Goal: Task Accomplishment & Management: Manage account settings

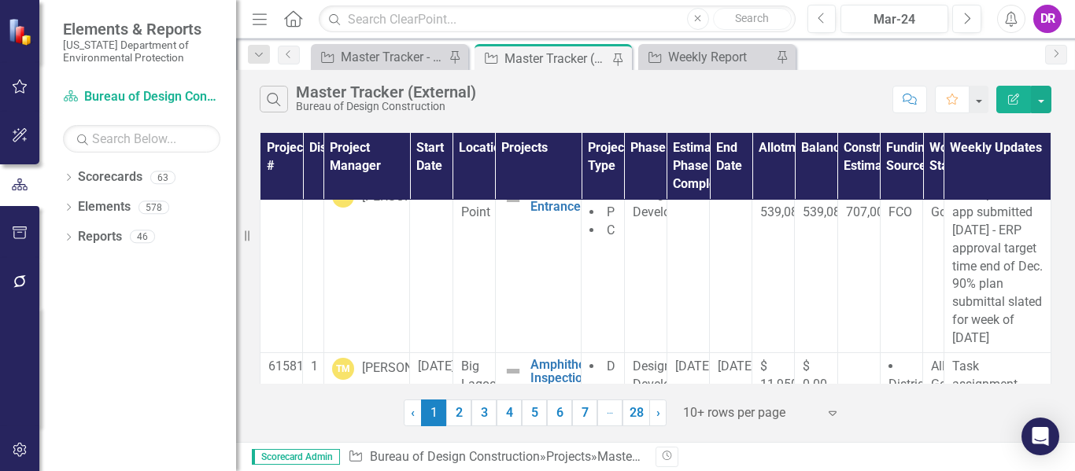
scroll to position [192, 0]
click at [375, 60] on div "Master Tracker - Current User" at bounding box center [393, 57] width 104 height 20
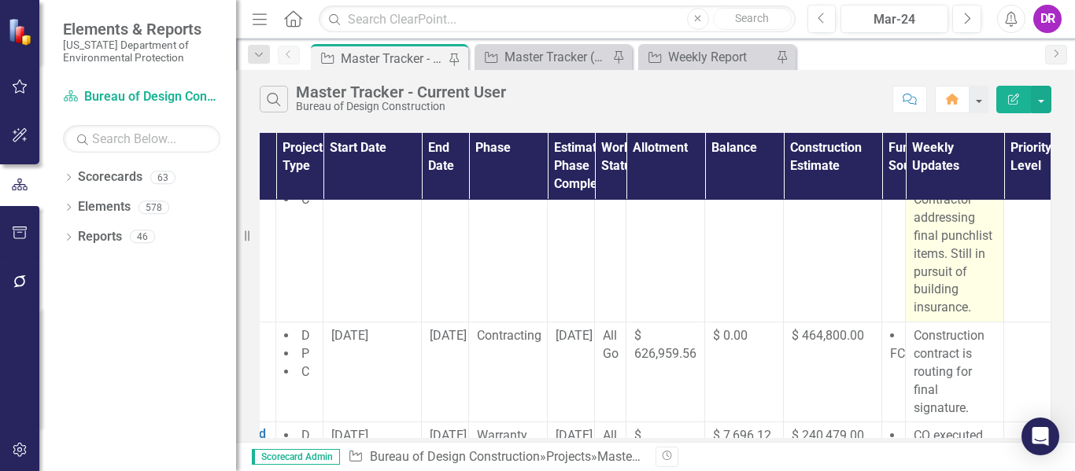
scroll to position [0, 233]
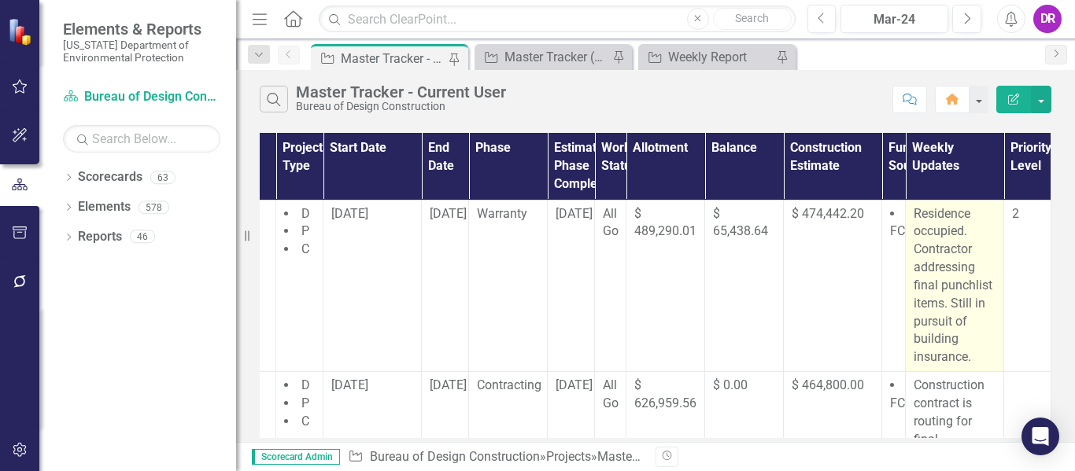
click at [926, 290] on p "Residence occupied. Contractor addressing final punchlist items. Still in pursu…" at bounding box center [955, 286] width 82 height 162
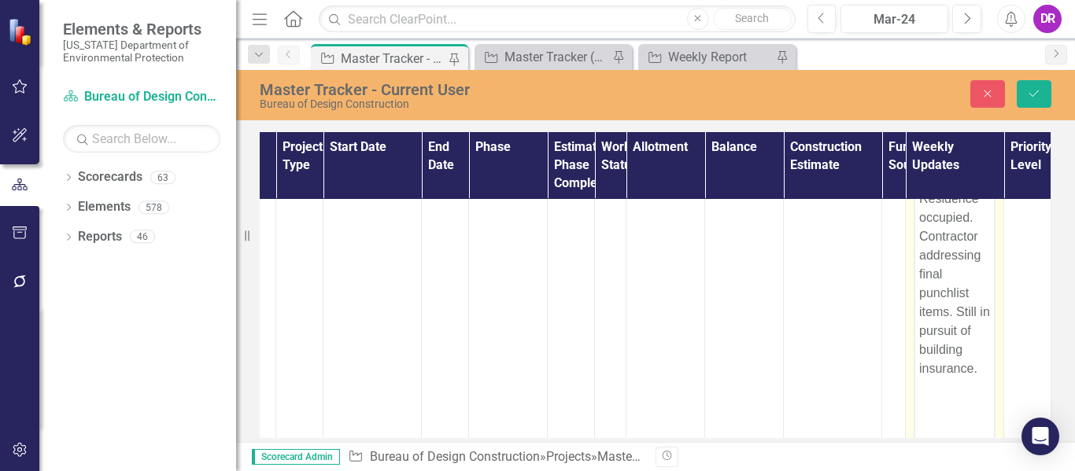
scroll to position [66, 233]
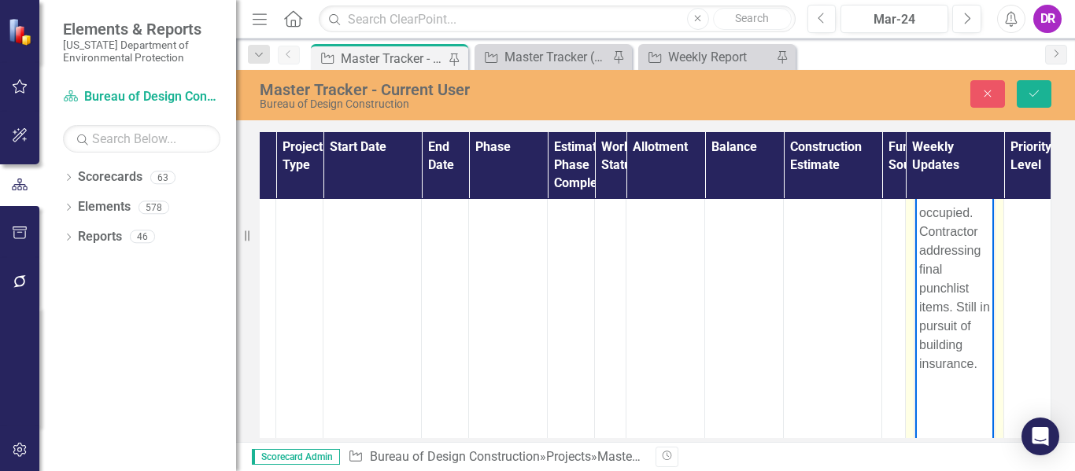
click at [949, 309] on p "Residence occupied. Contractor addressing final punchlist items. Still in pursu…" at bounding box center [954, 278] width 71 height 189
click at [971, 308] on p "Residence occupied. Plan to install and level new flooring is in the works Stil…" at bounding box center [954, 288] width 71 height 208
click at [965, 338] on p "Residence occupied. Plan to install and level new flooring is in the works. wil…" at bounding box center [954, 315] width 71 height 264
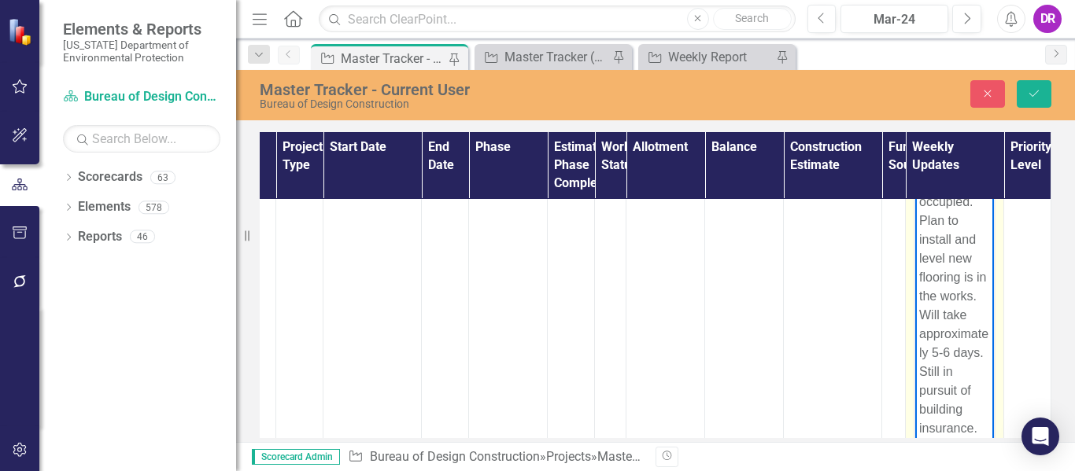
scroll to position [48, 0]
click at [941, 350] on p "Residence occupied. Plan to install and level new flooring is in the works. Wil…" at bounding box center [954, 305] width 71 height 264
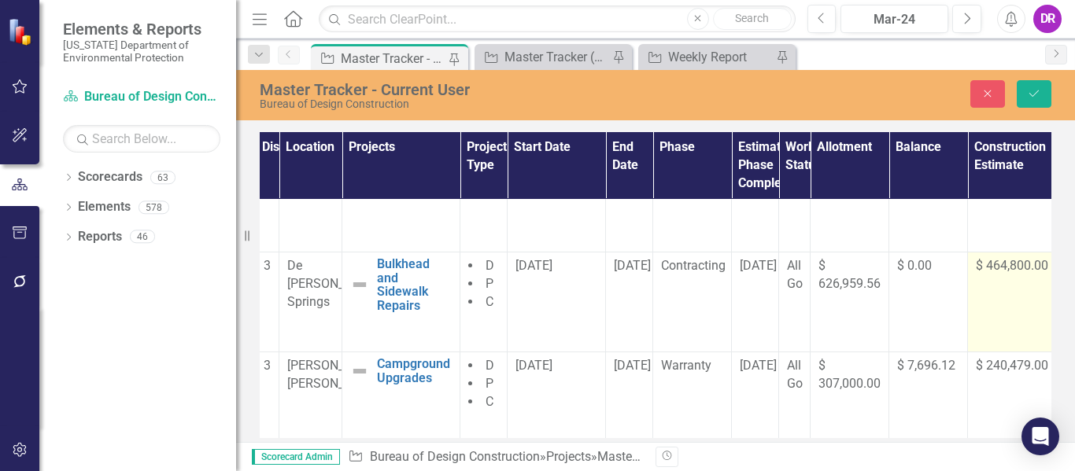
scroll to position [336, 233]
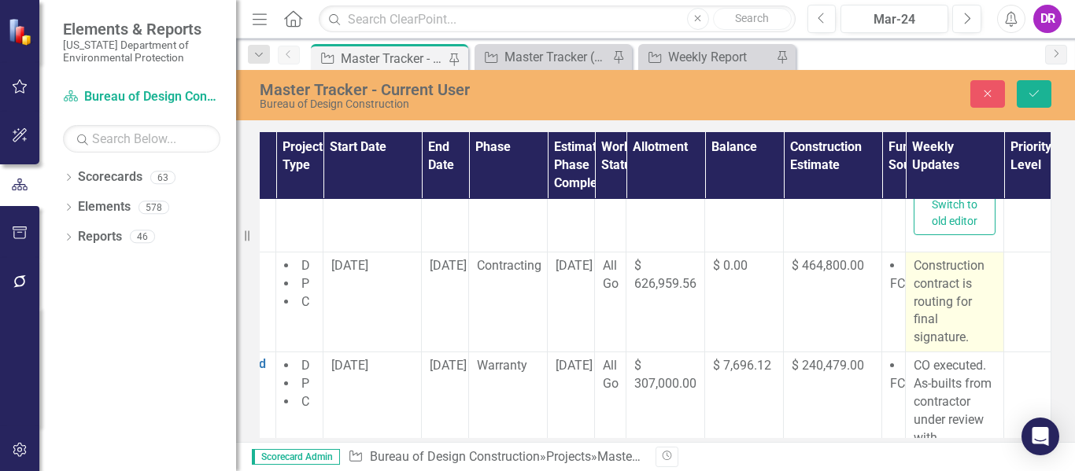
click at [945, 316] on p "Construction contract is routing for final signature." at bounding box center [955, 302] width 82 height 90
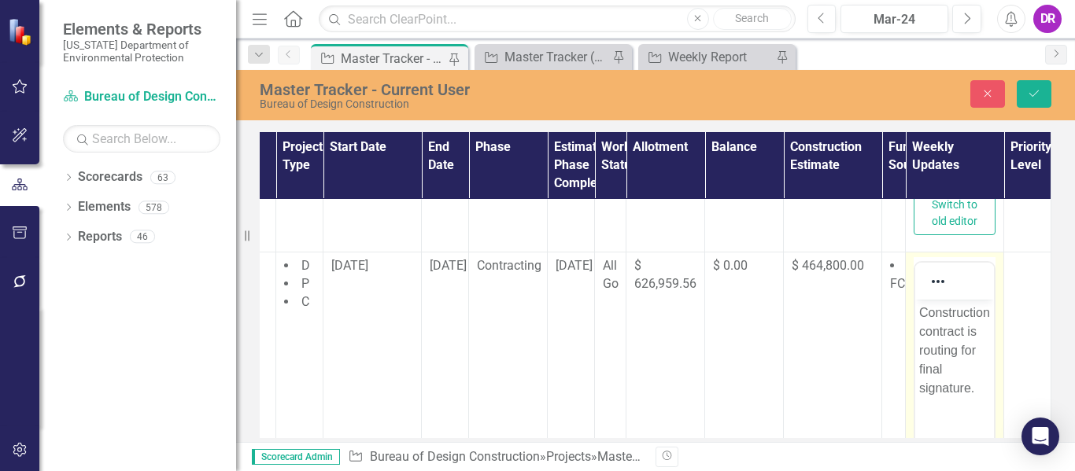
scroll to position [0, 0]
click at [985, 393] on p "Construction contract is routing for final signature." at bounding box center [954, 350] width 71 height 94
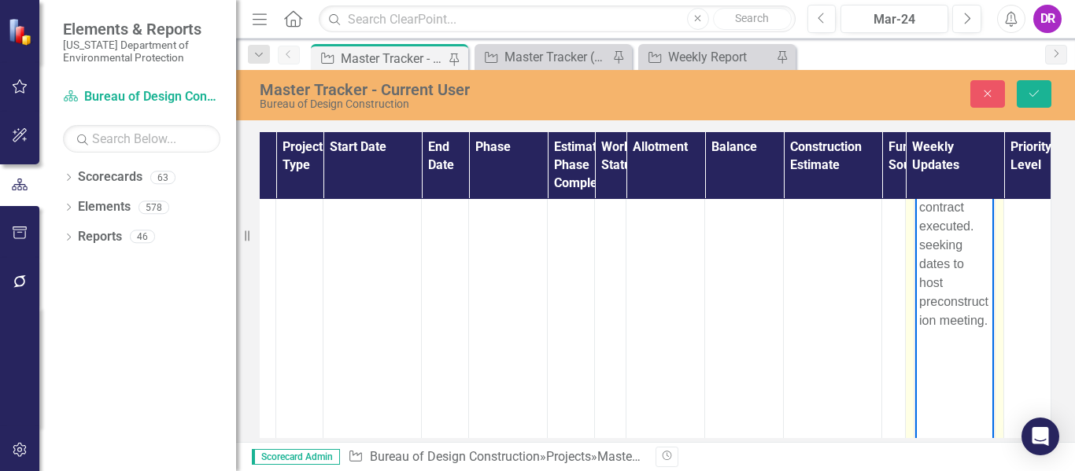
scroll to position [462, 233]
click at [962, 244] on p "Construction contract executed. seeking dates to host preconstruction meeting." at bounding box center [954, 252] width 71 height 151
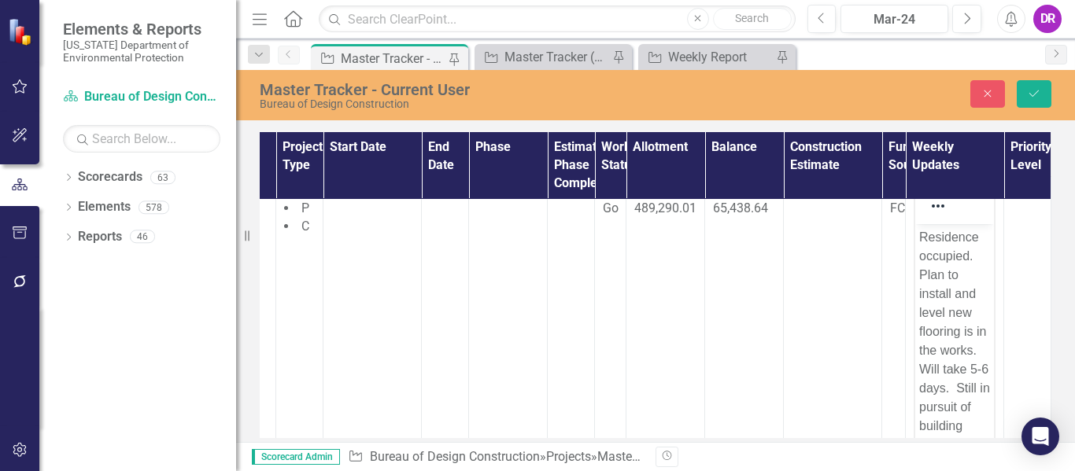
scroll to position [0, 233]
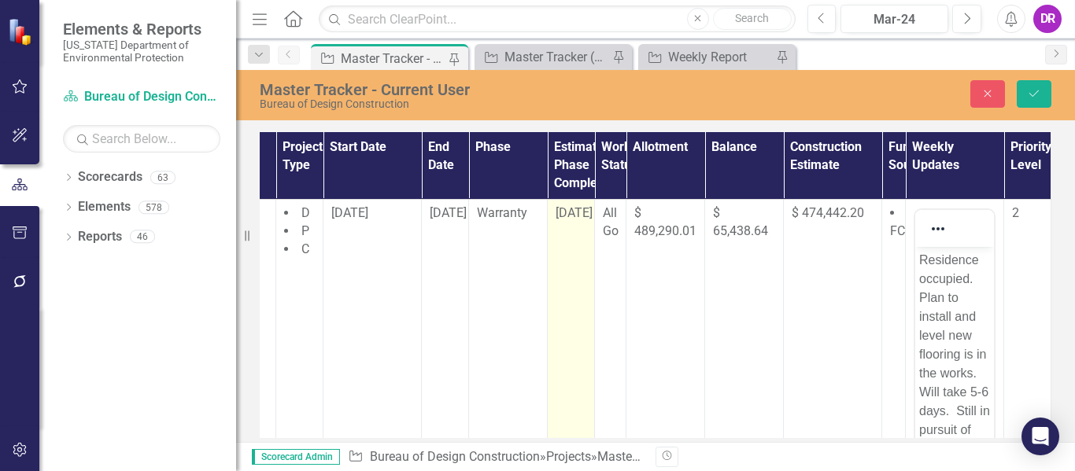
click at [571, 213] on span "[DATE]" at bounding box center [574, 212] width 37 height 15
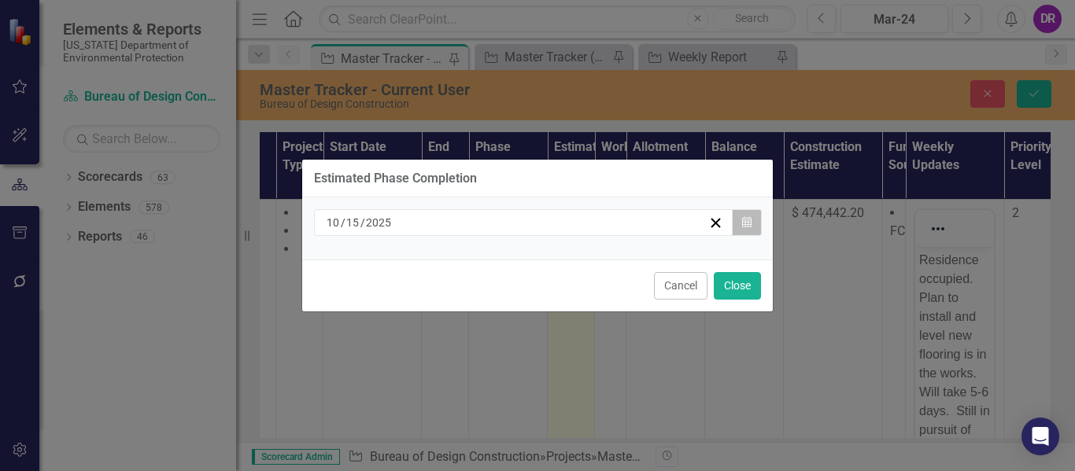
click at [745, 227] on icon "button" at bounding box center [746, 221] width 9 height 11
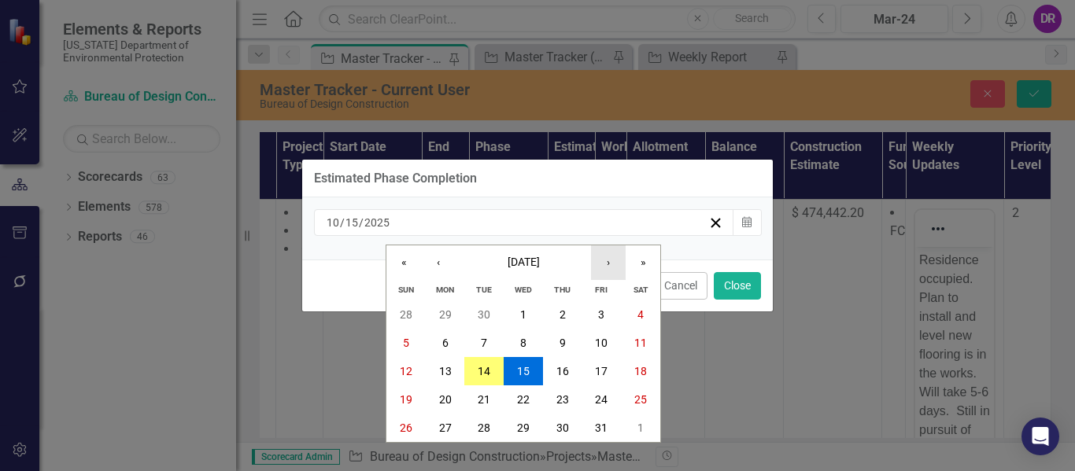
click at [611, 268] on button "›" at bounding box center [608, 263] width 35 height 35
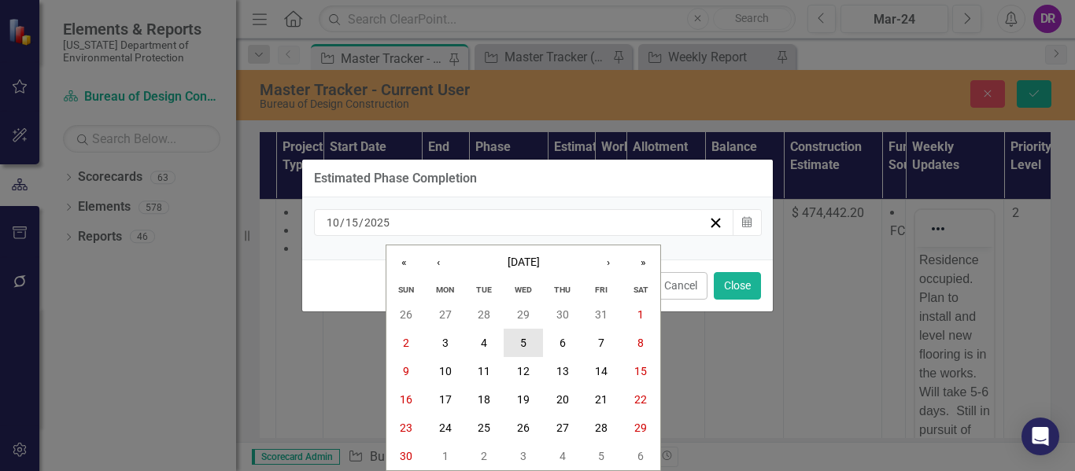
click at [527, 338] on button "5" at bounding box center [523, 343] width 39 height 28
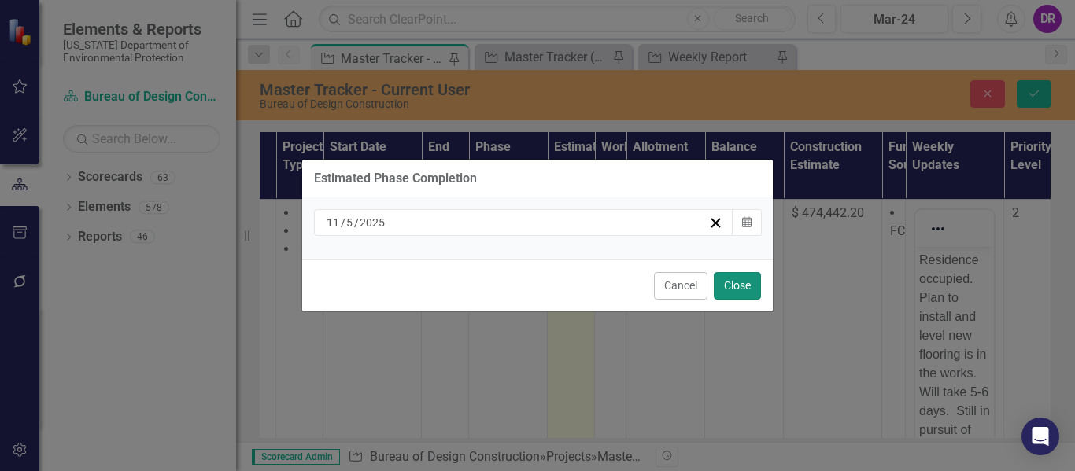
click at [738, 273] on button "Close" at bounding box center [737, 286] width 47 height 28
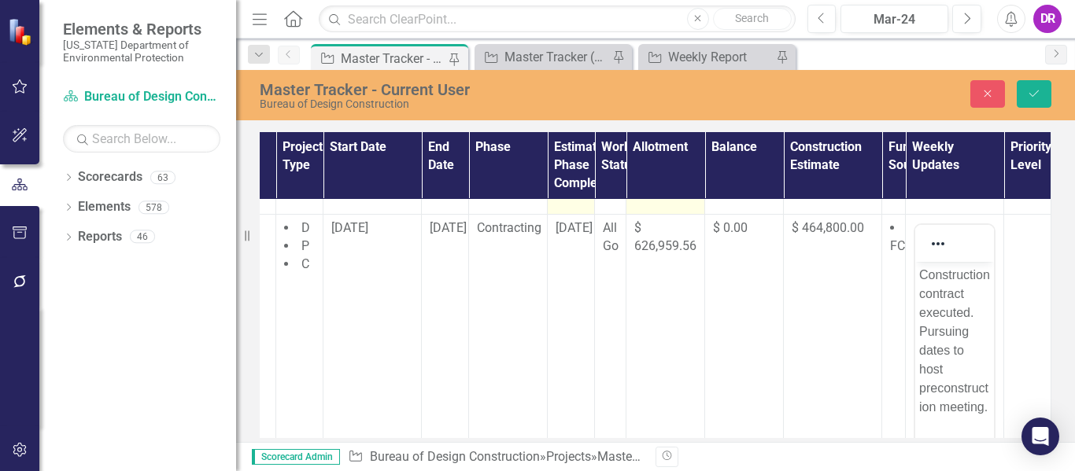
scroll to position [375, 233]
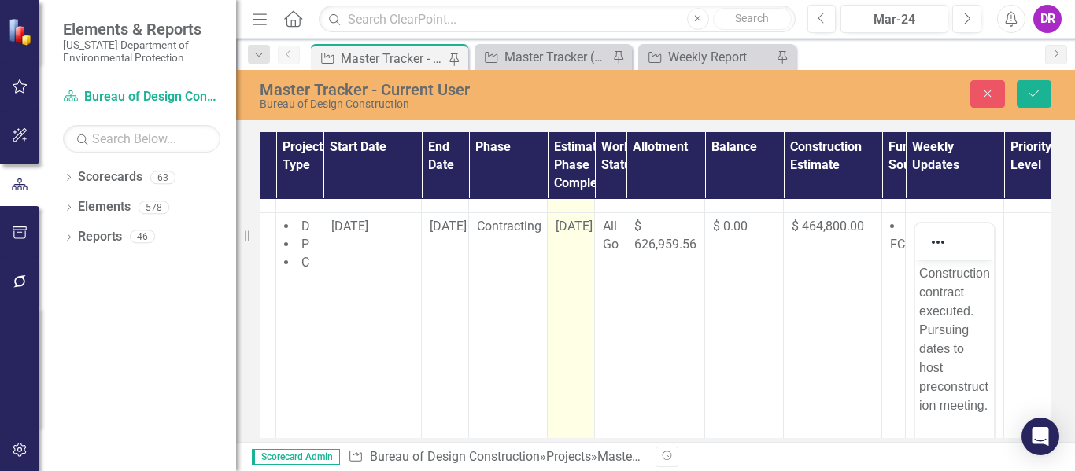
click at [568, 226] on span "[DATE]" at bounding box center [574, 226] width 37 height 15
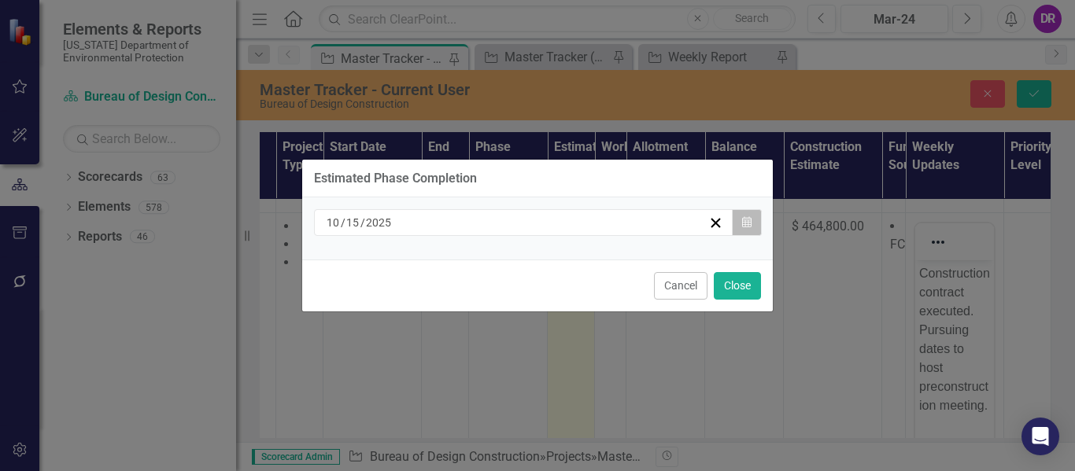
click at [751, 224] on icon "Calendar" at bounding box center [746, 222] width 9 height 11
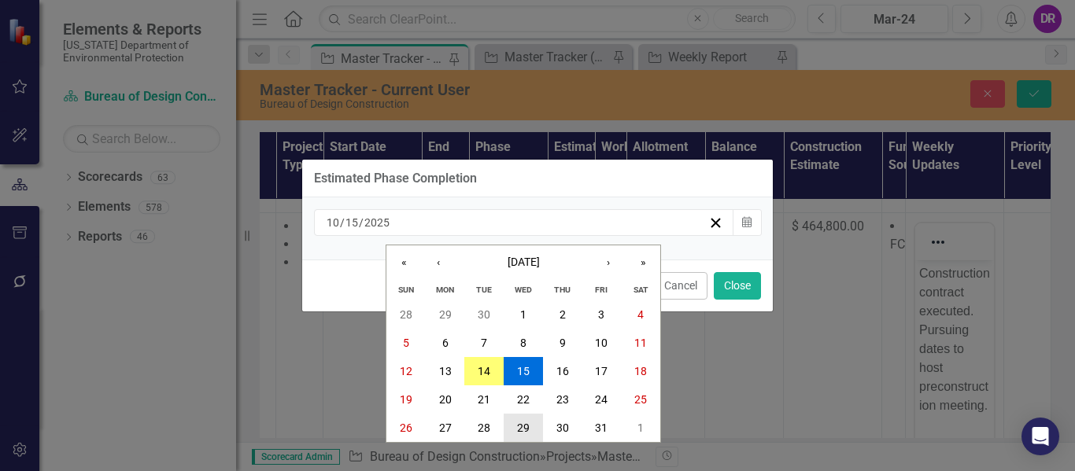
click at [520, 429] on abbr "29" at bounding box center [523, 428] width 13 height 13
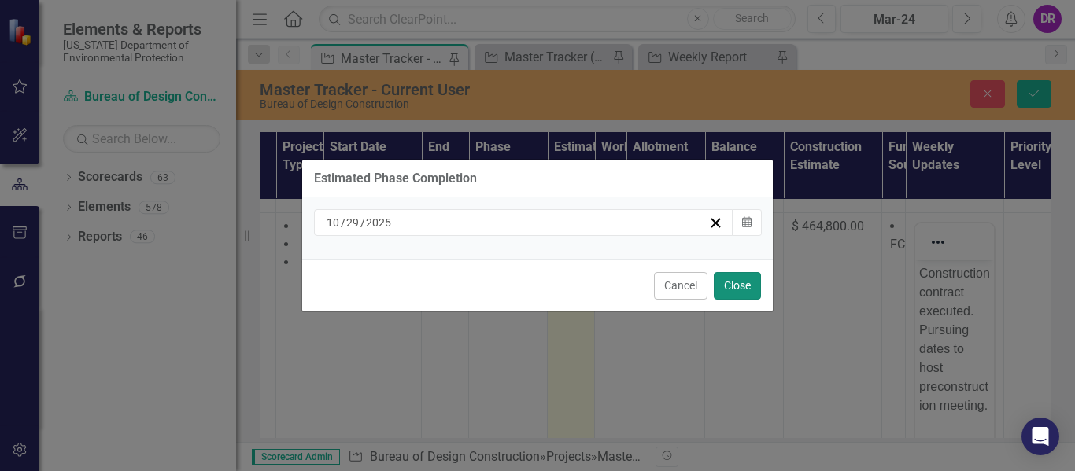
click at [741, 290] on button "Close" at bounding box center [737, 286] width 47 height 28
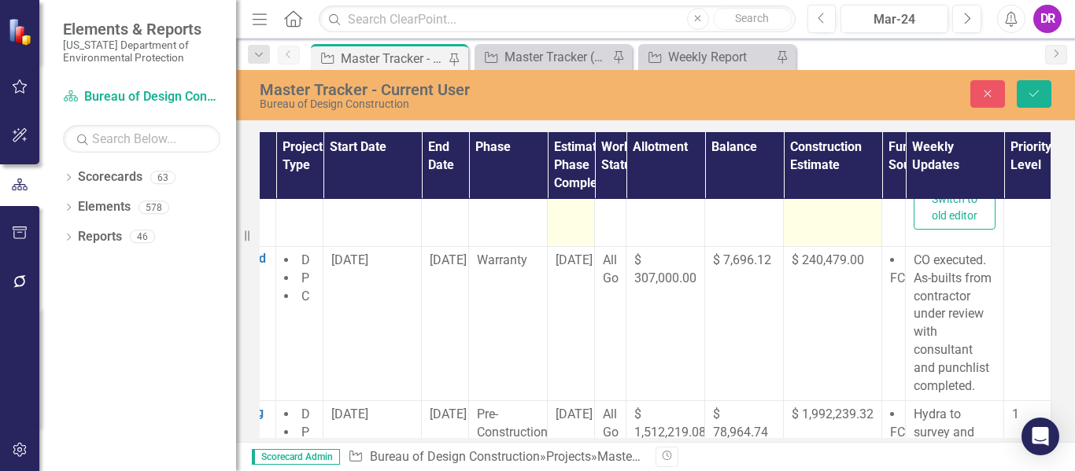
scroll to position [732, 226]
click at [799, 328] on td "$ 240,479.00" at bounding box center [833, 322] width 98 height 154
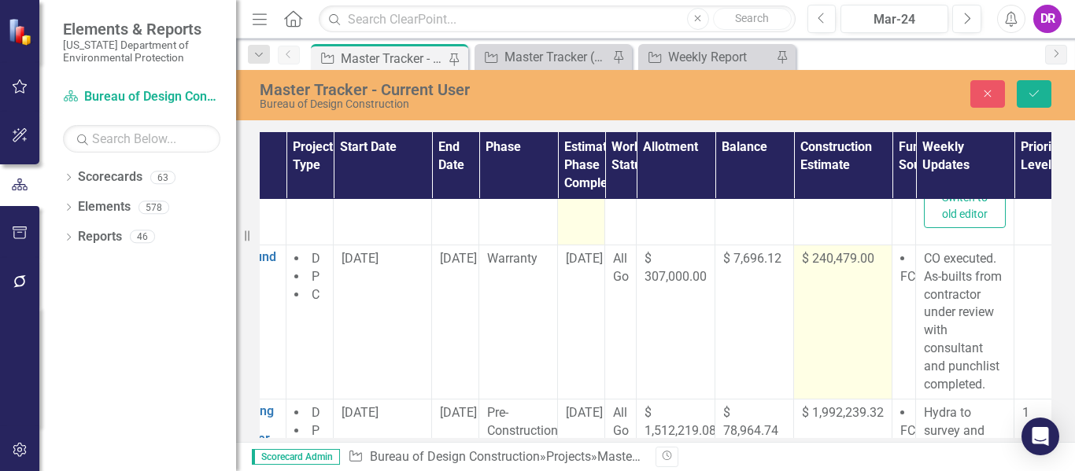
scroll to position [732, 233]
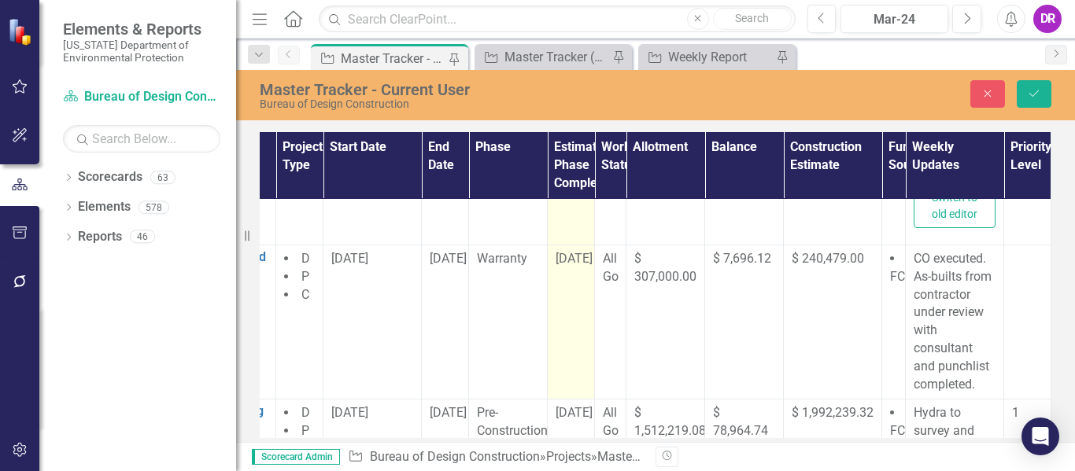
click at [563, 257] on span "[DATE]" at bounding box center [574, 258] width 37 height 15
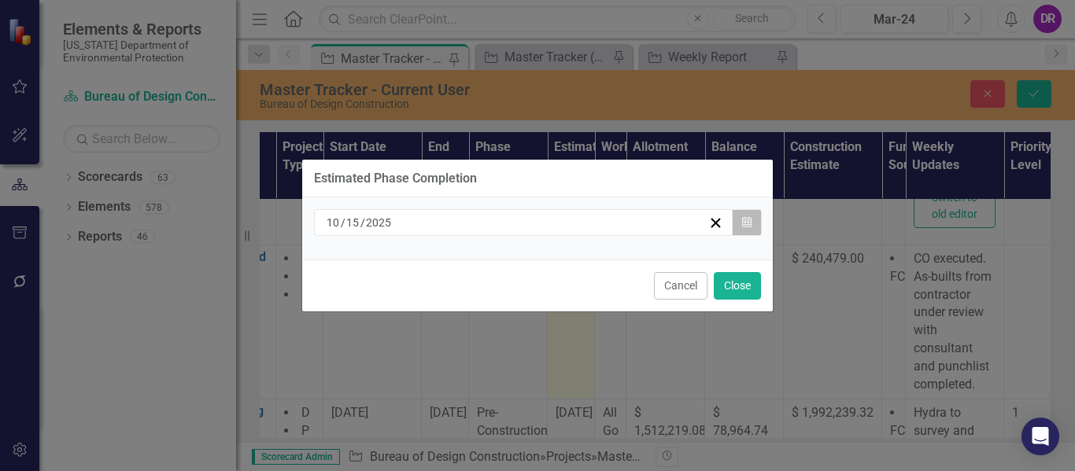
click at [742, 223] on icon "Calendar" at bounding box center [746, 222] width 9 height 11
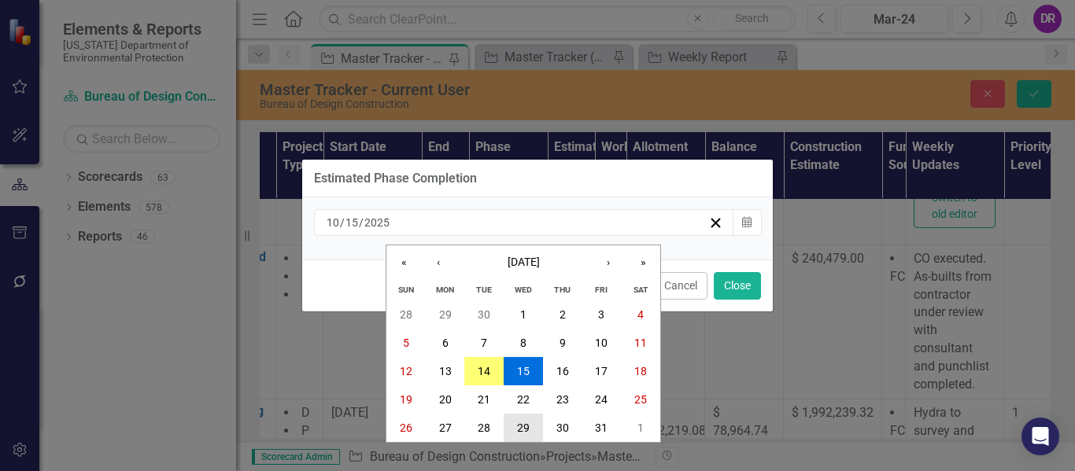
click at [530, 427] on button "29" at bounding box center [523, 428] width 39 height 28
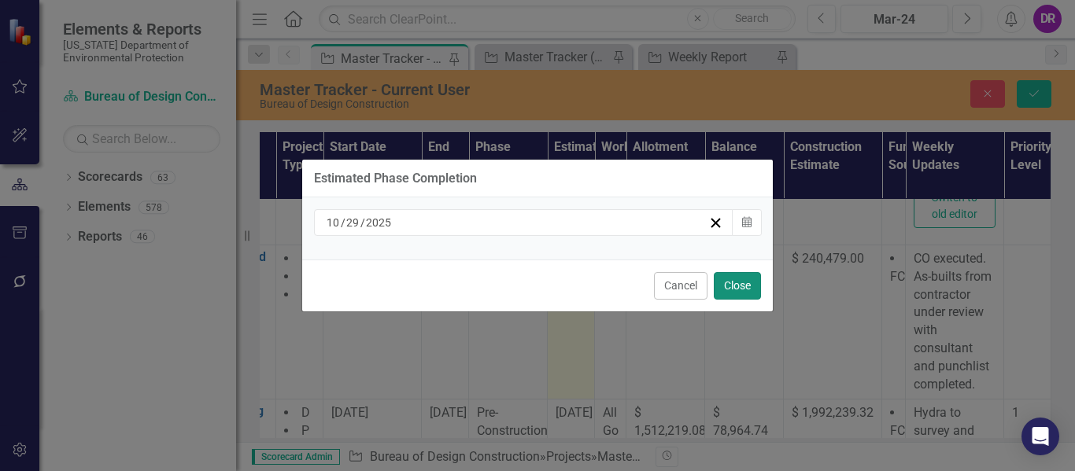
click at [742, 292] on button "Close" at bounding box center [737, 286] width 47 height 28
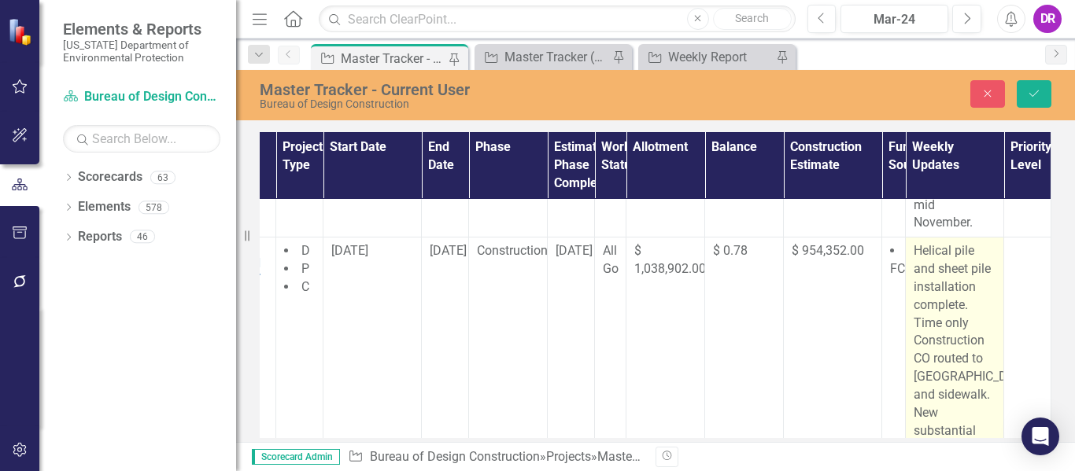
scroll to position [1063, 231]
click at [942, 356] on p "Helical pile and sheet pile installation complete. Time only Construction CO ro…" at bounding box center [955, 397] width 82 height 305
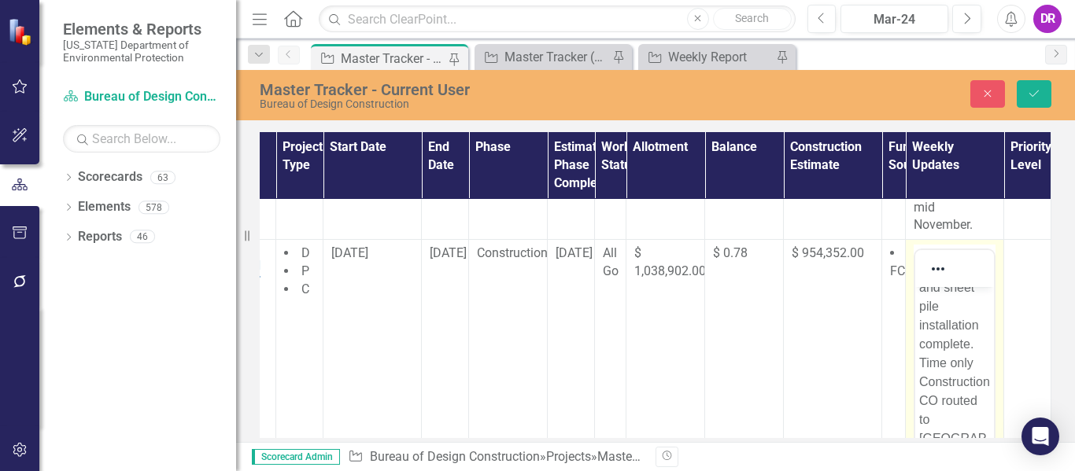
scroll to position [33, 0]
click at [974, 359] on p "Helical pile and sheet pile installation complete. Time only Construction CO ro…" at bounding box center [954, 466] width 71 height 416
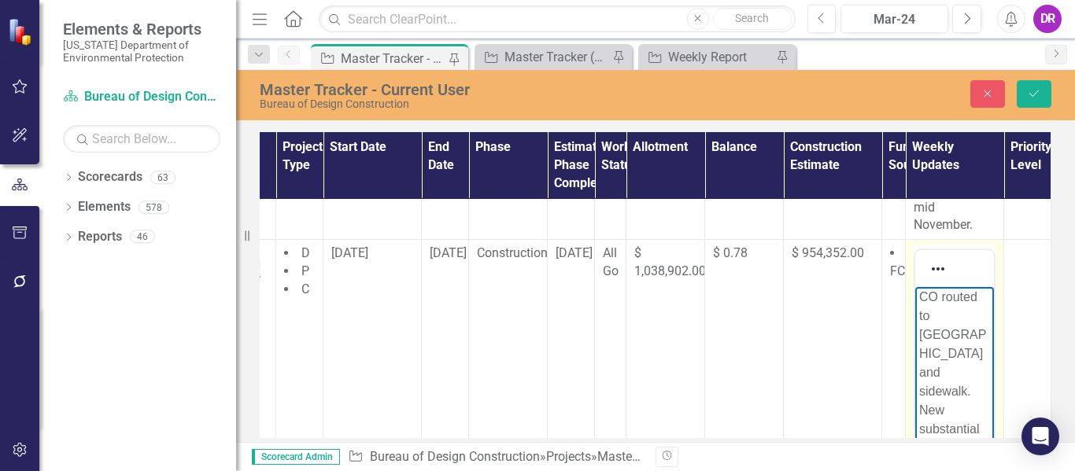
scroll to position [42, 0]
click at [971, 389] on p "Time only Construction CO routed to [GEOGRAPHIC_DATA] and sidewalk. New substan…" at bounding box center [954, 410] width 71 height 321
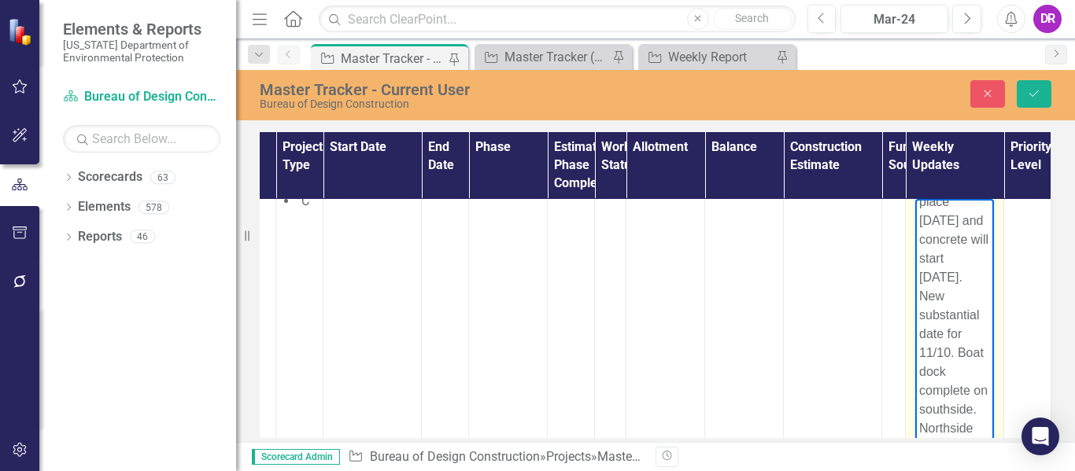
scroll to position [161, 0]
click at [956, 331] on p "Time only Construction CO routing. LRB compaction test to take place [DATE] and…" at bounding box center [954, 268] width 71 height 378
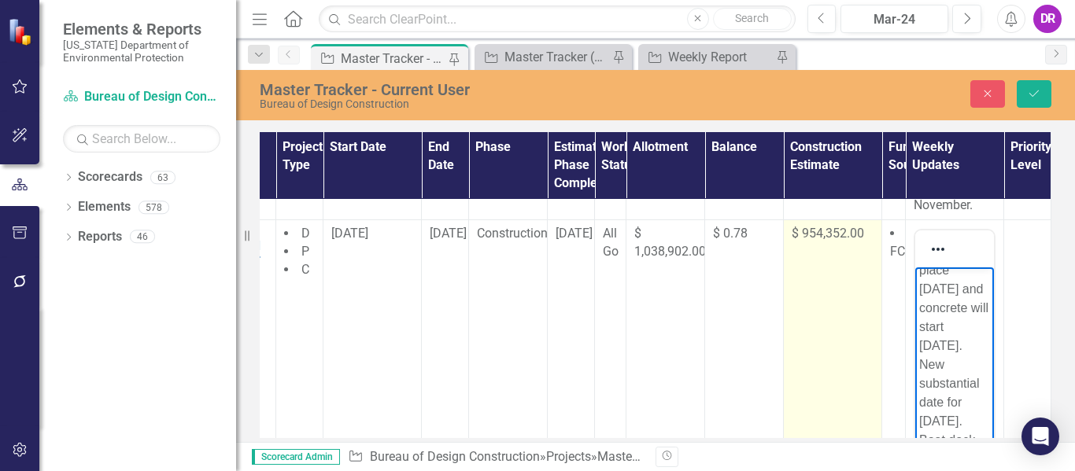
scroll to position [1081, 232]
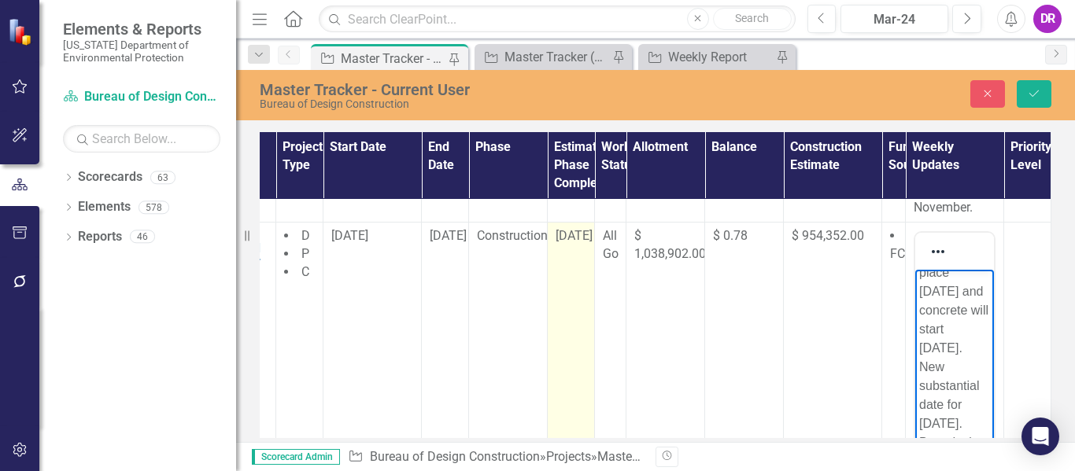
click at [561, 230] on span "[DATE]" at bounding box center [574, 235] width 37 height 15
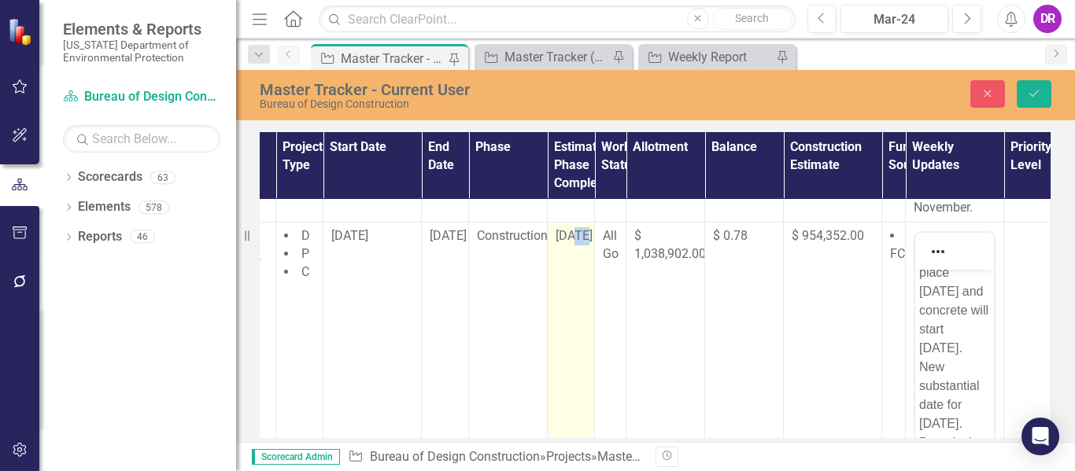
click at [561, 230] on span "[DATE]" at bounding box center [574, 235] width 37 height 15
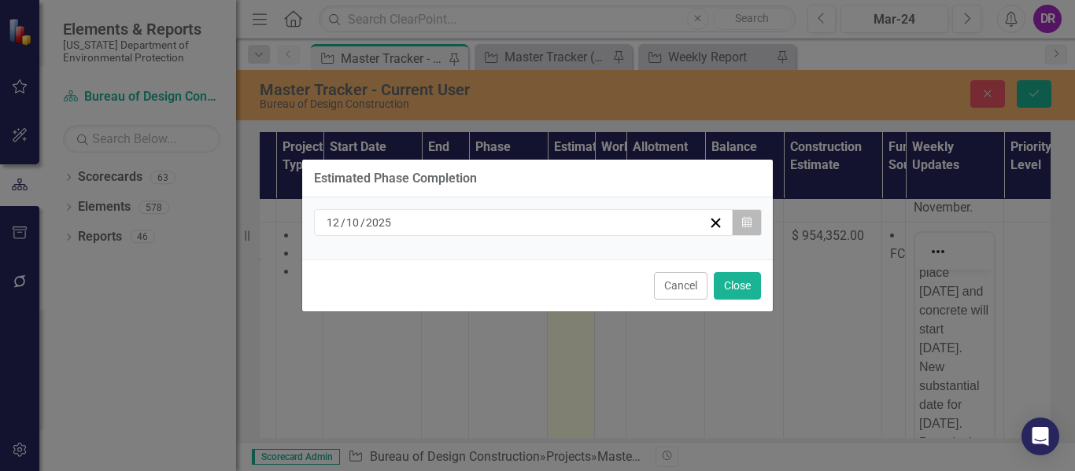
click at [746, 217] on icon "Calendar" at bounding box center [746, 222] width 9 height 11
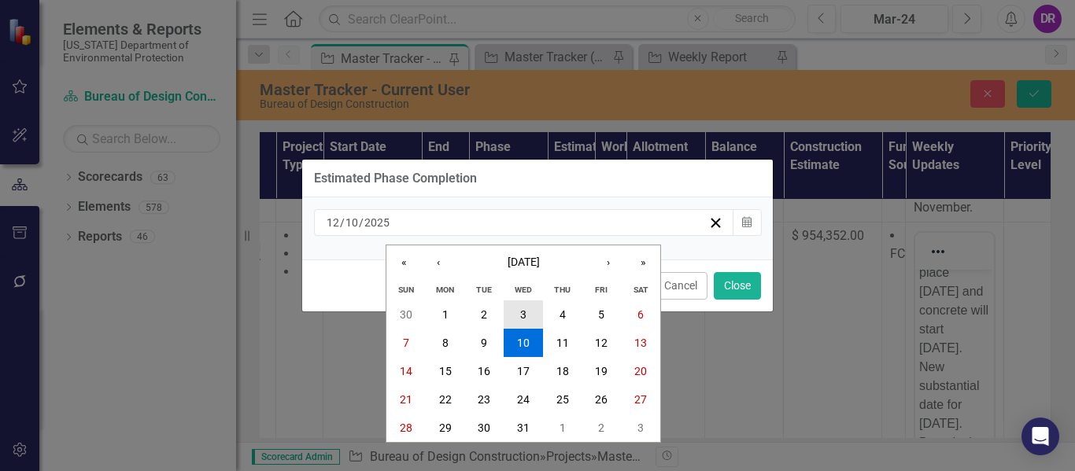
click at [529, 304] on button "3" at bounding box center [523, 315] width 39 height 28
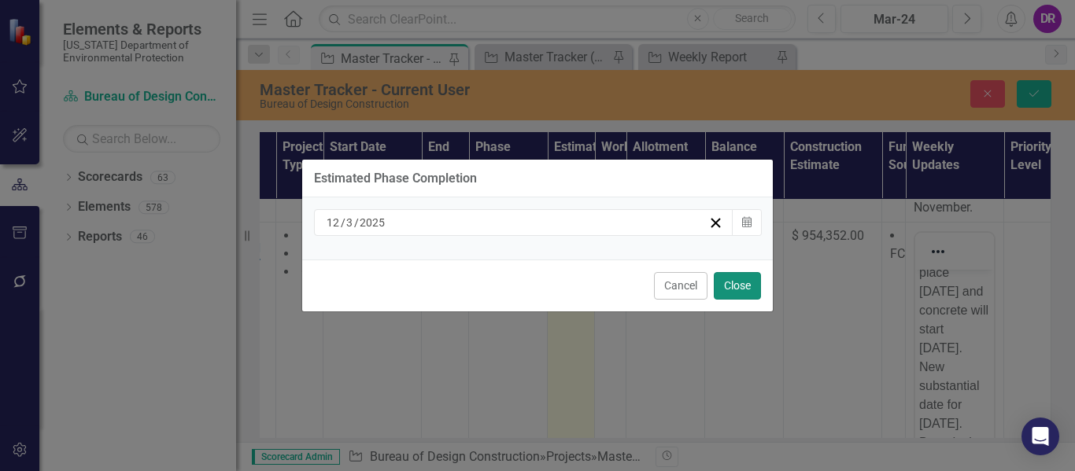
click at [733, 281] on button "Close" at bounding box center [737, 286] width 47 height 28
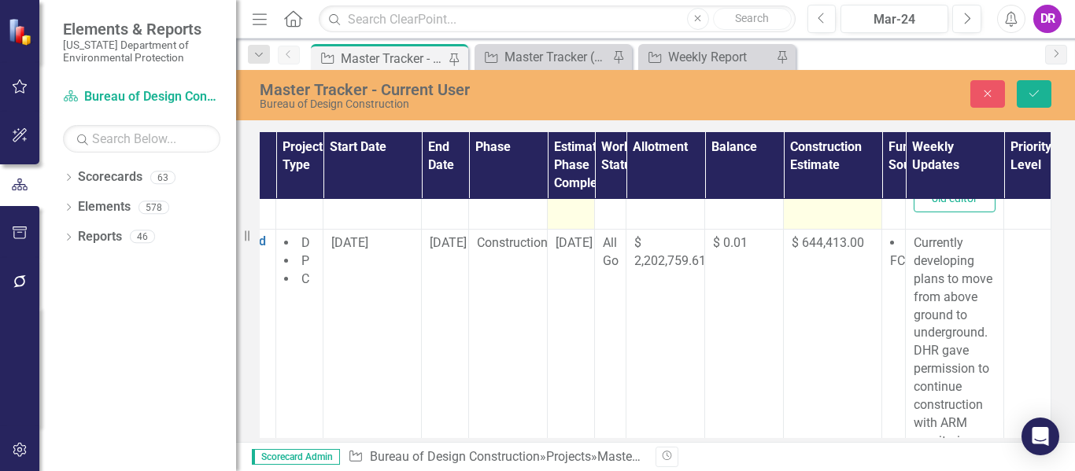
scroll to position [1468, 232]
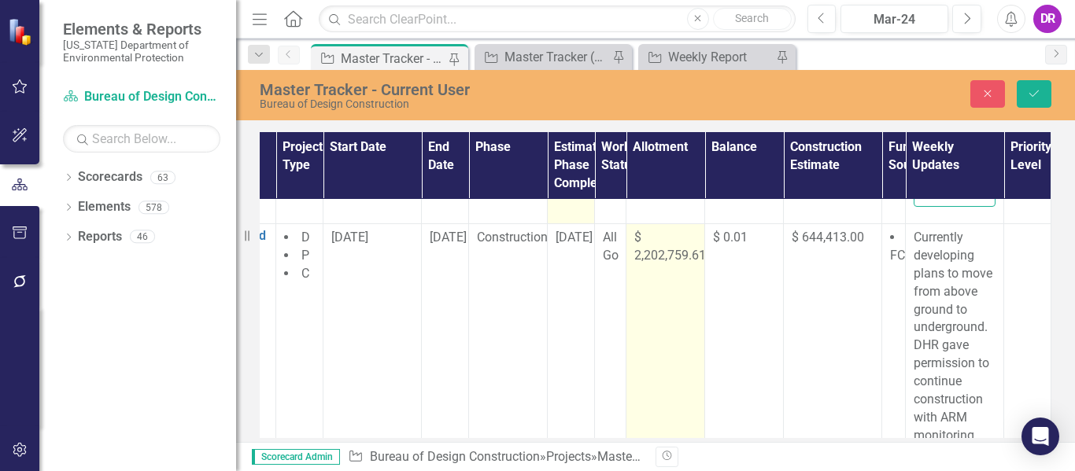
drag, startPoint x: 727, startPoint y: 339, endPoint x: 671, endPoint y: 325, distance: 57.7
click at [671, 325] on td "$ 2,202,759.61" at bounding box center [666, 382] width 79 height 316
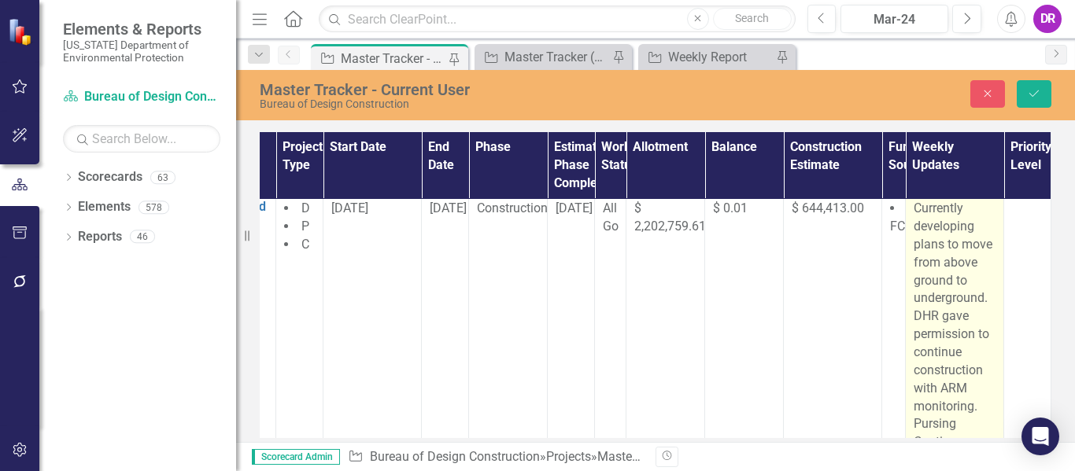
scroll to position [1499, 233]
click at [968, 227] on p "Currently developing plans to move from above ground to underground. DHR gave p…" at bounding box center [955, 350] width 82 height 305
click at [971, 224] on p "Currently developing plans to move from above ground to underground. DHR gave p…" at bounding box center [955, 350] width 82 height 305
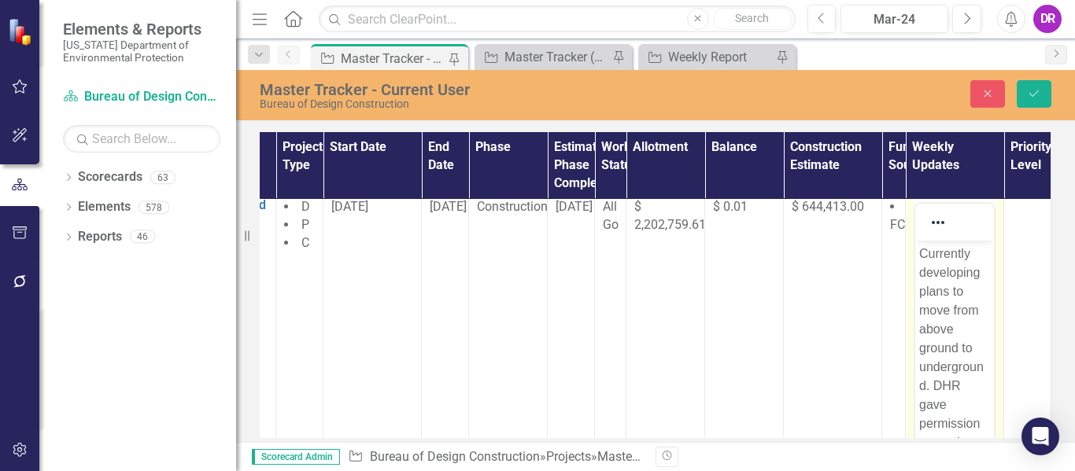
scroll to position [0, 0]
click at [930, 290] on p "Currently developing plans to move from above ground to underground. DHR gave p…" at bounding box center [954, 424] width 71 height 359
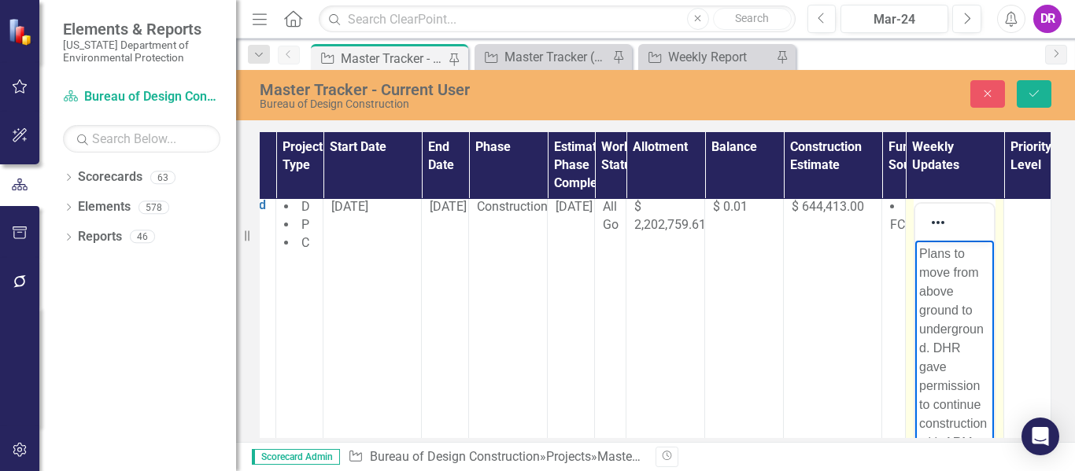
click at [935, 370] on p "Plans to move from above ground to underground. DHR gave permission to continue…" at bounding box center [954, 405] width 71 height 321
click at [963, 372] on p "Plans to move from above ground to underground receing . DHR gave permission to…" at bounding box center [954, 405] width 71 height 321
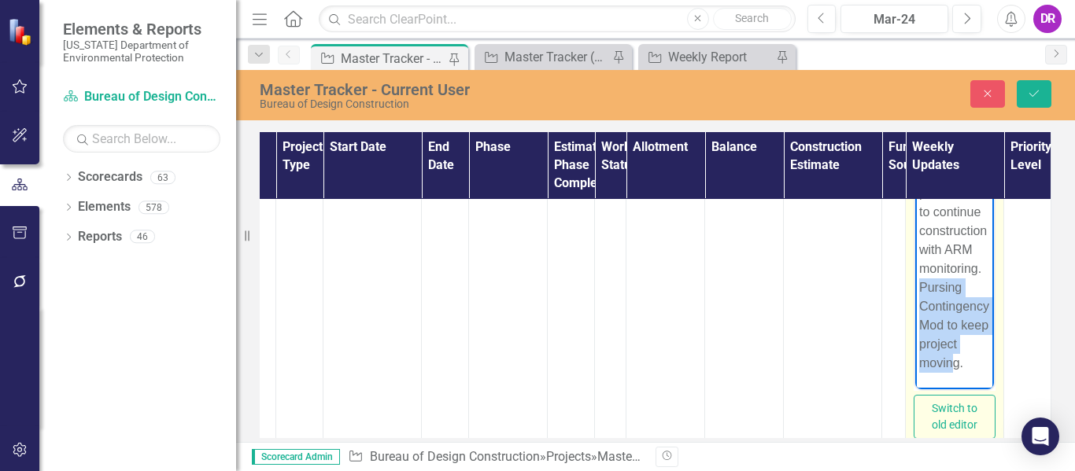
scroll to position [199, 0]
drag, startPoint x: 926, startPoint y: 291, endPoint x: 993, endPoint y: 373, distance: 105.2
click at [993, 373] on html "Plans to move from above ground to underground receivng date COB 10/15. DHR gav…" at bounding box center [954, 199] width 79 height 379
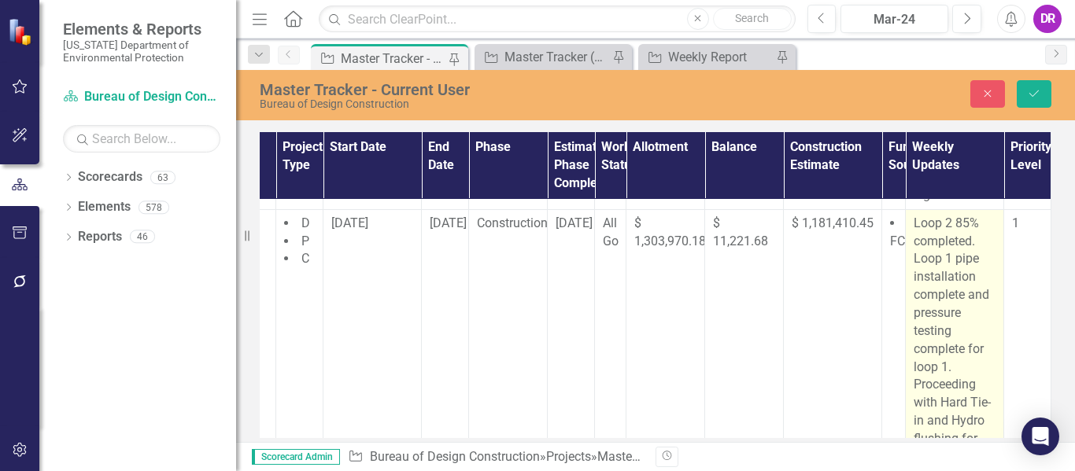
scroll to position [1936, 233]
click at [964, 224] on p "Loop 2 85% completed. Loop 1 pipe installation complete and pressure testing co…" at bounding box center [955, 340] width 82 height 252
click at [966, 220] on p "Loop 2 85% completed. Loop 1 pipe installation complete and pressure testing co…" at bounding box center [955, 340] width 82 height 252
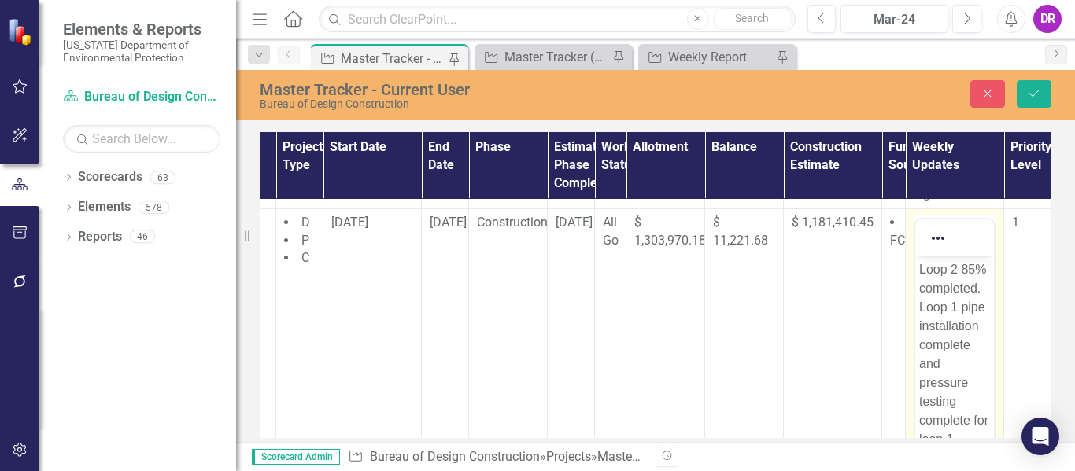
scroll to position [0, 0]
click at [978, 308] on body "Loop 2 85% completed. Loop 1 pipe installation complete and pressure testing co…" at bounding box center [954, 417] width 79 height 323
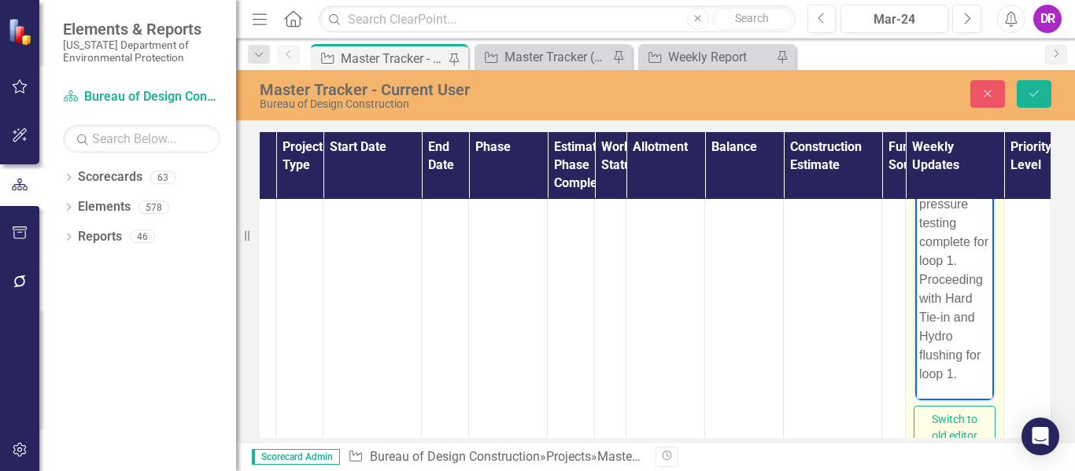
scroll to position [2066, 233]
click at [970, 371] on p "Loop 2 pressure testing to take place [DATE] 9am. Loop 1 pipe installation comp…" at bounding box center [954, 195] width 71 height 378
click at [953, 372] on p "Loop 2 pressure testing to take place [DATE] 9am. Loop 1 pipe installation comp…" at bounding box center [954, 195] width 71 height 378
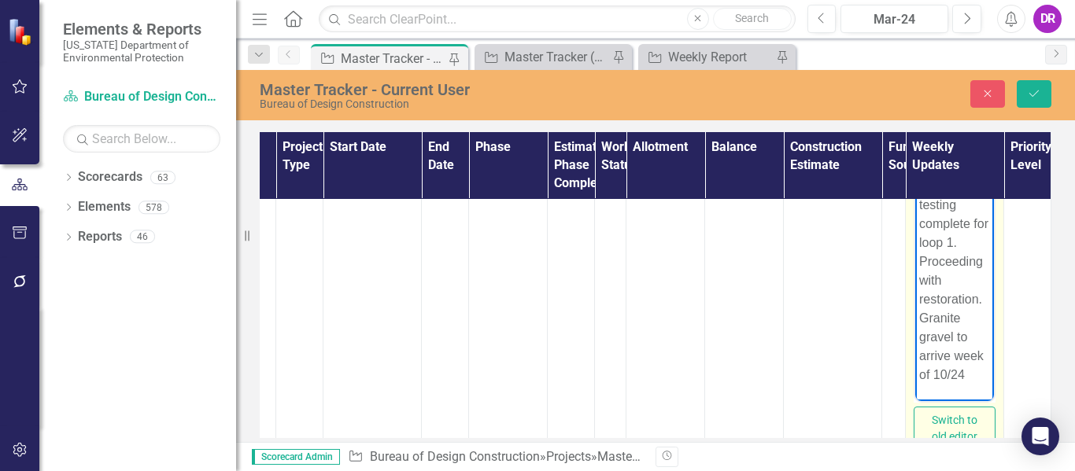
click at [963, 374] on p "Loop 2 pressure testing to take place [DATE] 9am. Loop 1 pipe installation comp…" at bounding box center [954, 185] width 71 height 397
click at [970, 381] on p "Loop 2 pressure testing to take place [DATE] 9am. Loop 1 pipe installation comp…" at bounding box center [954, 195] width 71 height 378
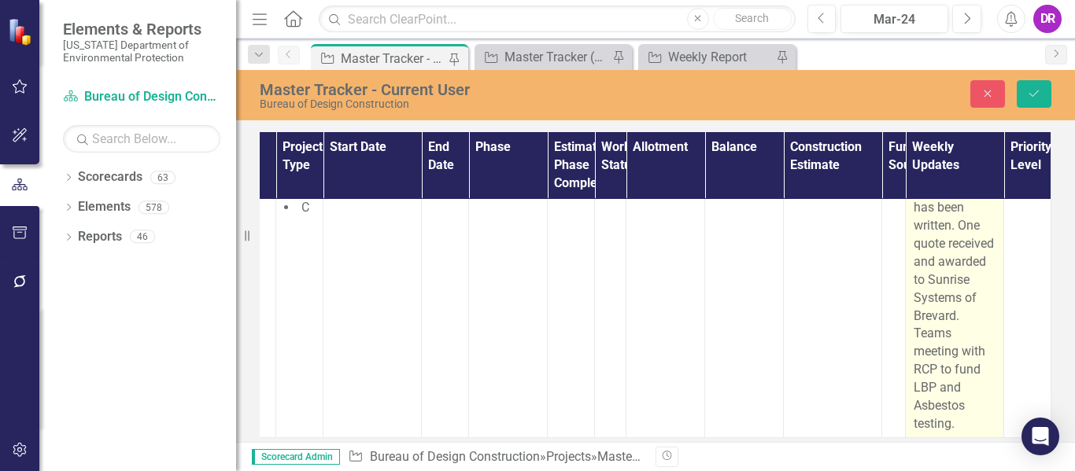
scroll to position [2405, 233]
click at [914, 323] on p "Scope of work for the repairs has been written. One quote received and awarded …" at bounding box center [955, 299] width 82 height 270
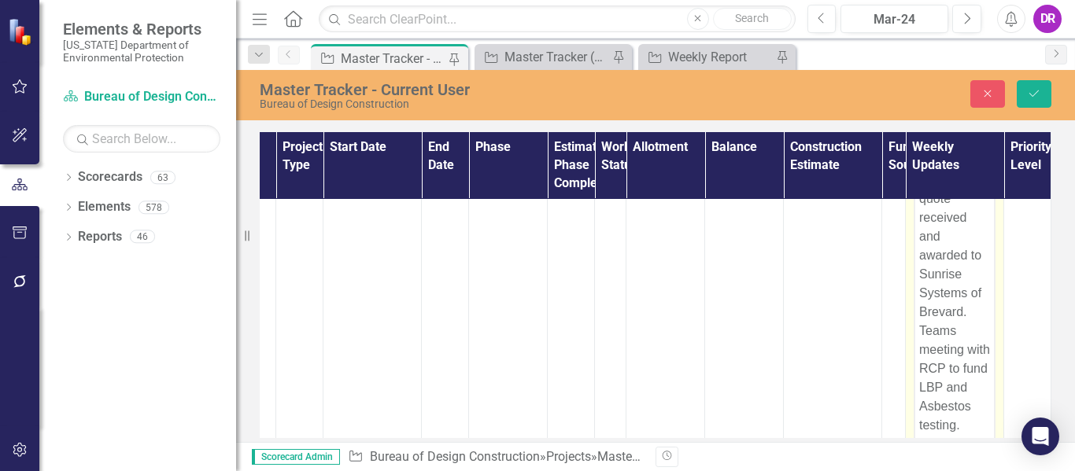
scroll to position [2496, 233]
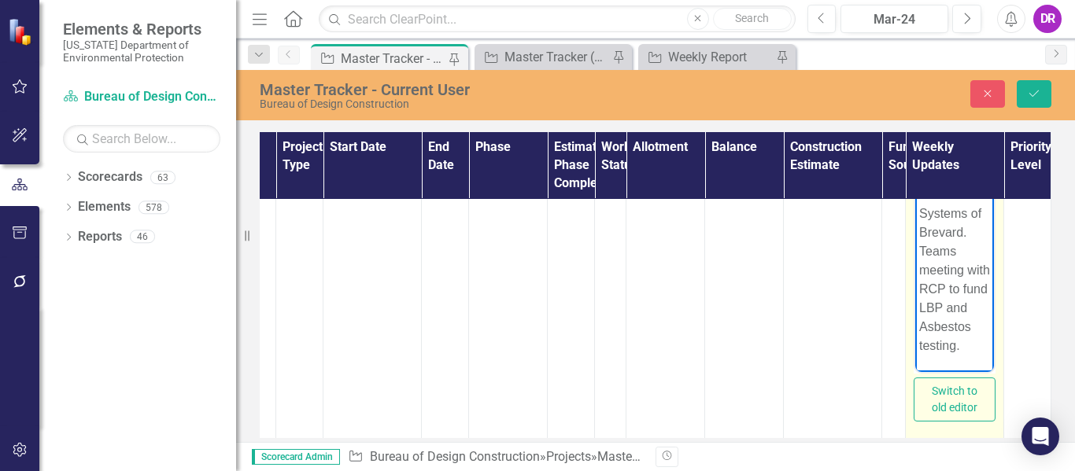
click at [934, 349] on p "Scope of work for the repairs has been written. One quote received and awarded …" at bounding box center [954, 185] width 71 height 340
drag, startPoint x: 921, startPoint y: 257, endPoint x: 989, endPoint y: 352, distance: 116.2
click at [989, 352] on html "Scope of work for the repairs has been written. One quote received and awarded …" at bounding box center [954, 191] width 79 height 361
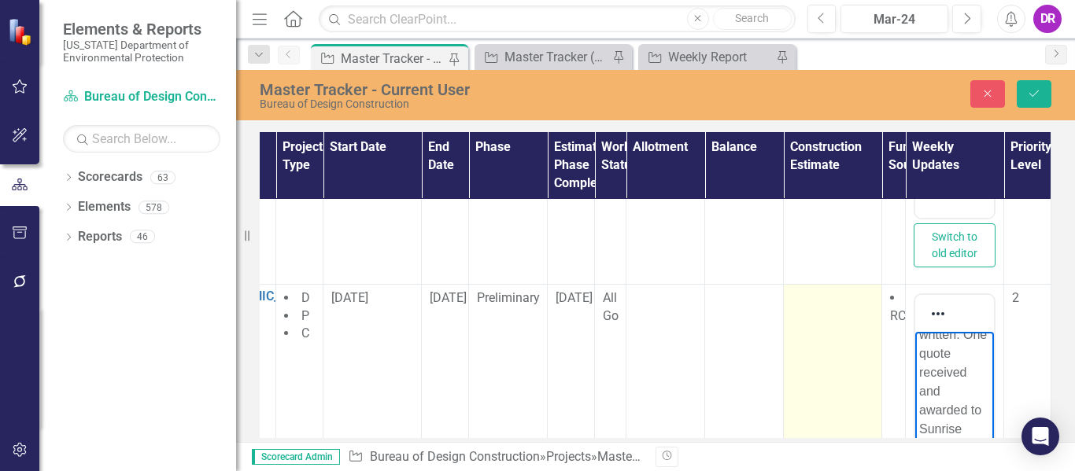
scroll to position [2249, 231]
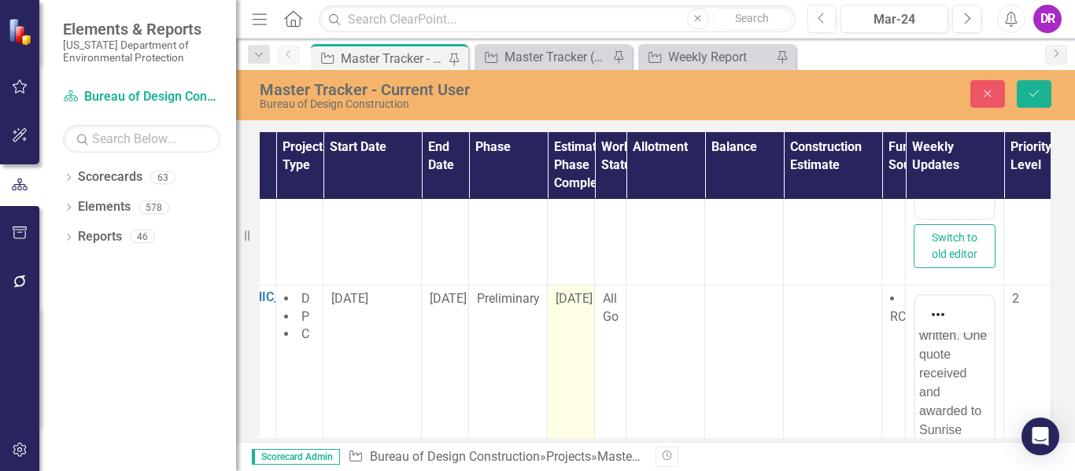
click at [556, 302] on span "[DATE]" at bounding box center [574, 298] width 37 height 15
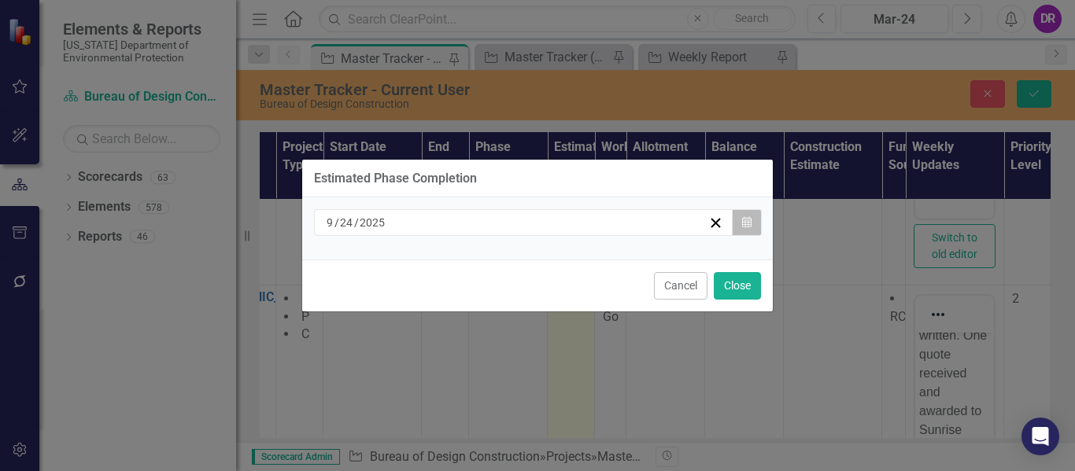
click at [747, 219] on icon "button" at bounding box center [746, 221] width 9 height 11
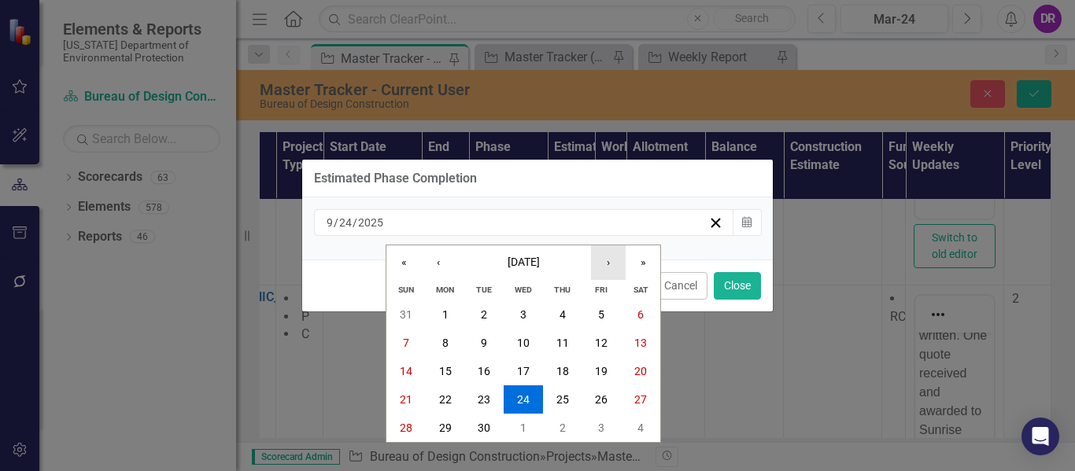
click at [613, 261] on button "›" at bounding box center [608, 263] width 35 height 35
click at [523, 405] on abbr "22" at bounding box center [523, 400] width 13 height 13
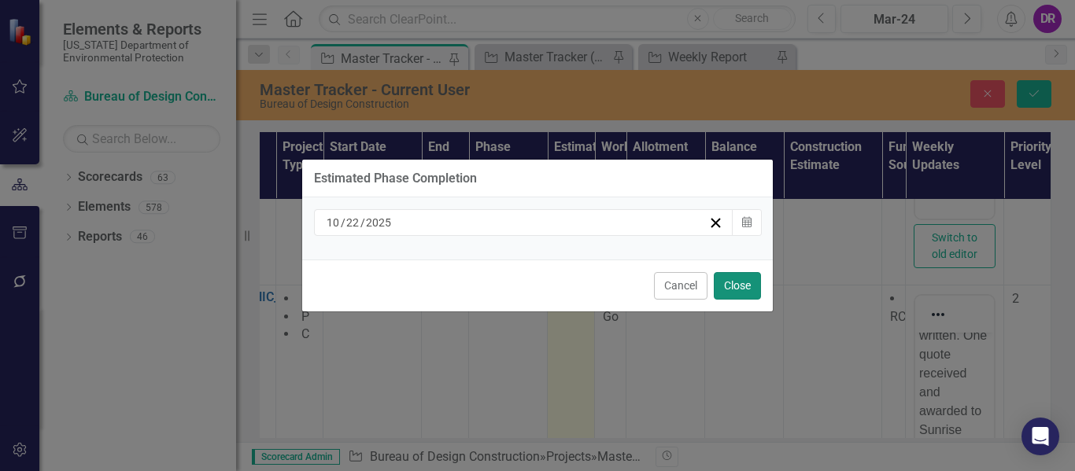
click at [745, 285] on button "Close" at bounding box center [737, 286] width 47 height 28
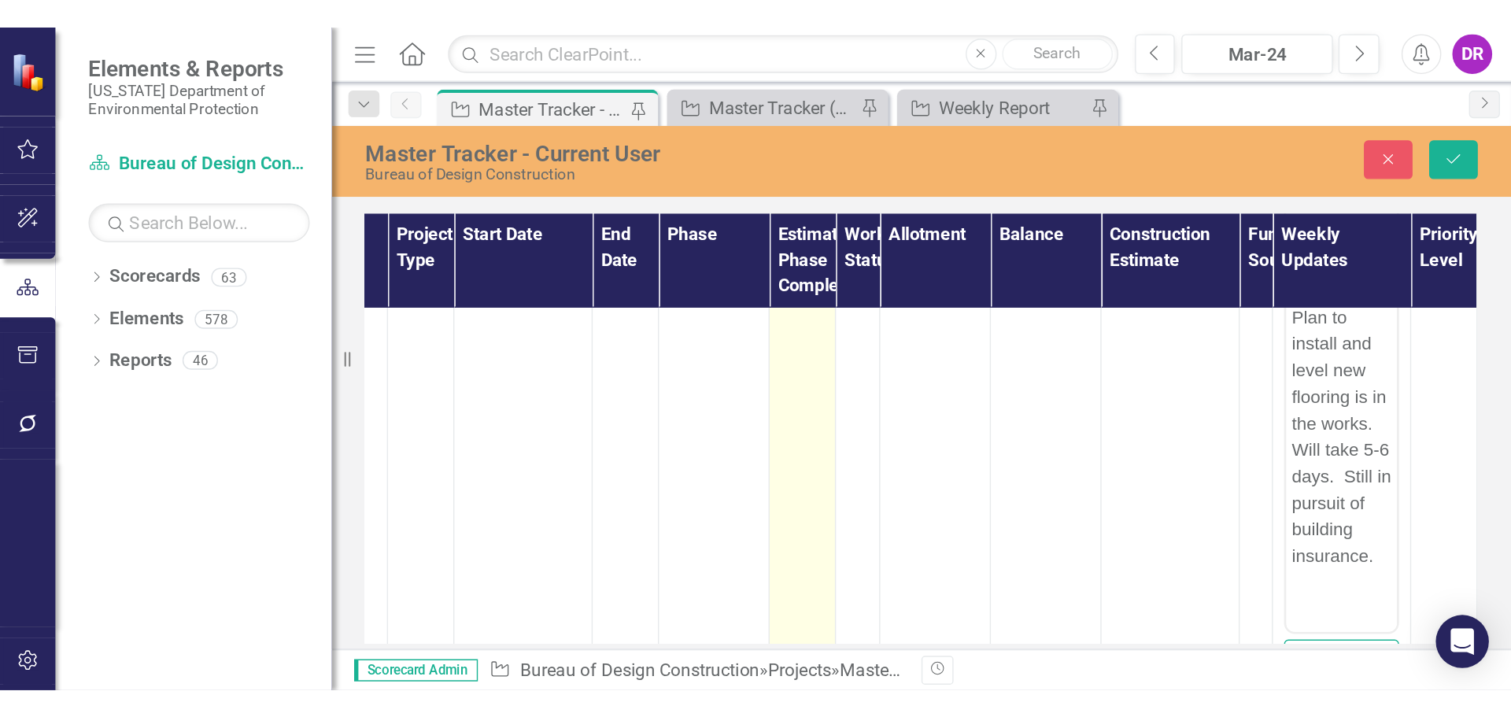
scroll to position [0, 233]
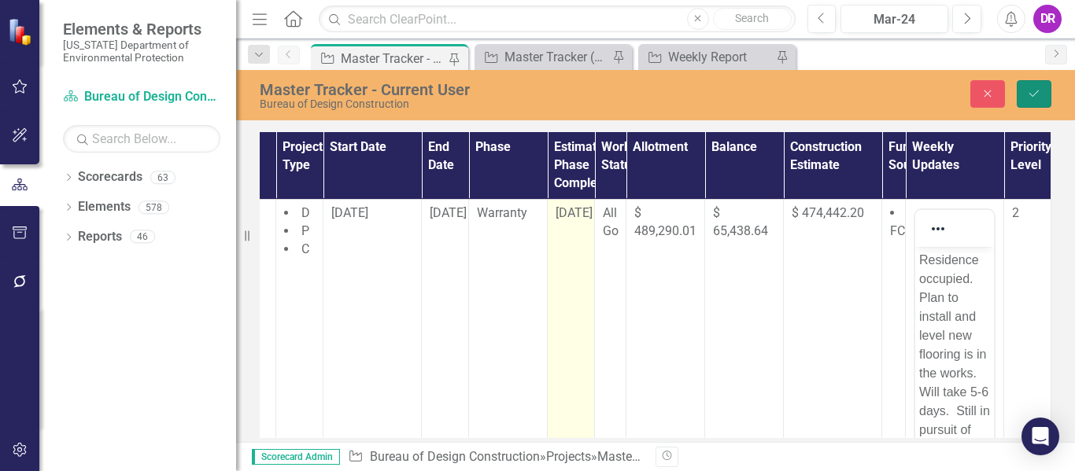
click at [1033, 91] on icon "Save" at bounding box center [1034, 93] width 14 height 11
